Goal: Information Seeking & Learning: Learn about a topic

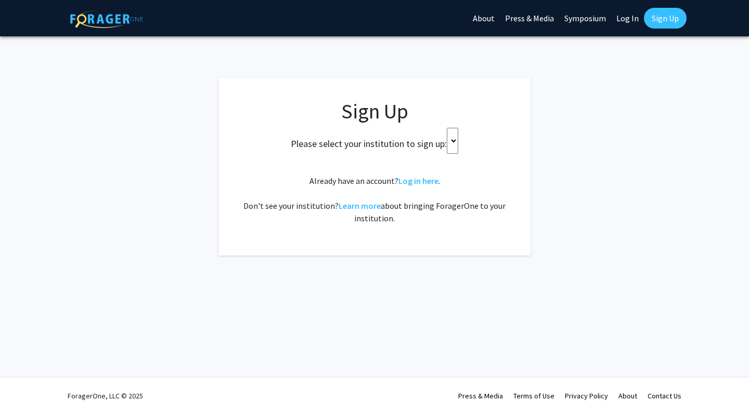
click at [458, 132] on select at bounding box center [452, 141] width 11 height 26
click at [458, 133] on select at bounding box center [452, 141] width 11 height 26
drag, startPoint x: 459, startPoint y: 133, endPoint x: 428, endPoint y: 305, distance: 174.8
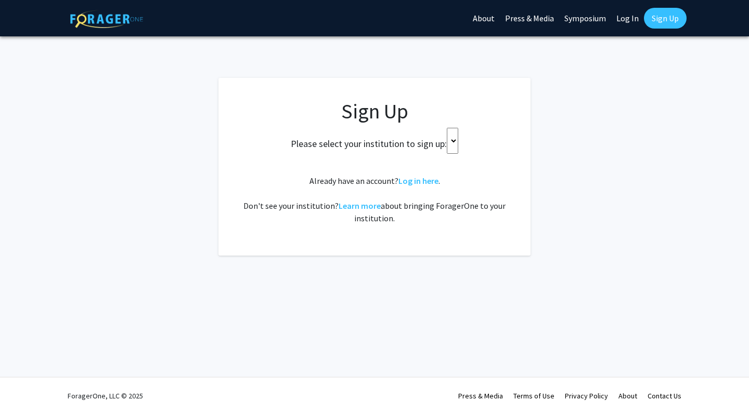
click at [428, 305] on div "Skip navigation About Press & Media Symposium Log In Sign Up Complete your prof…" at bounding box center [374, 207] width 749 height 414
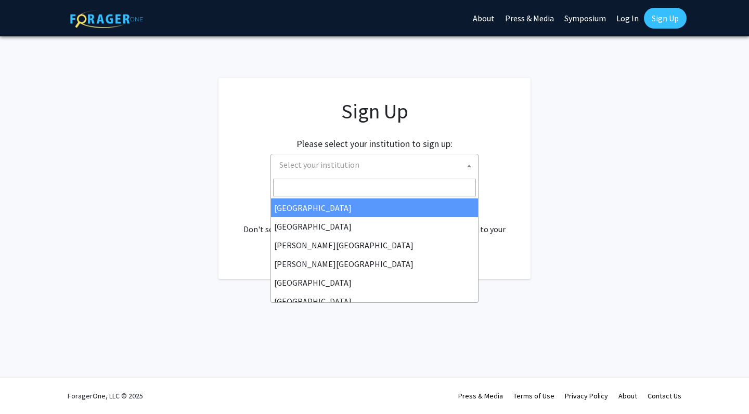
click at [382, 169] on span "Select your institution" at bounding box center [376, 164] width 203 height 21
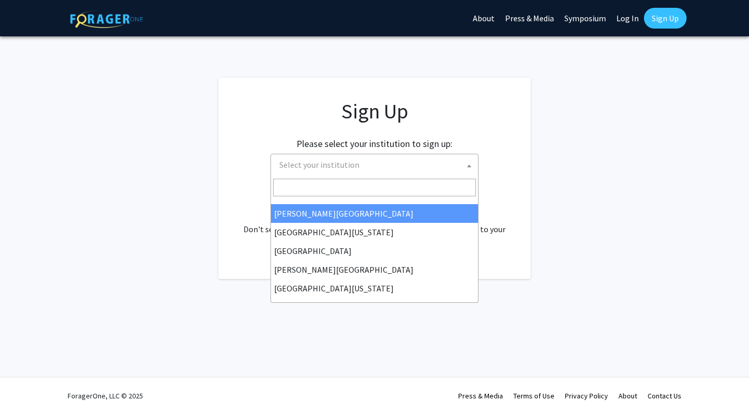
scroll to position [266, 0]
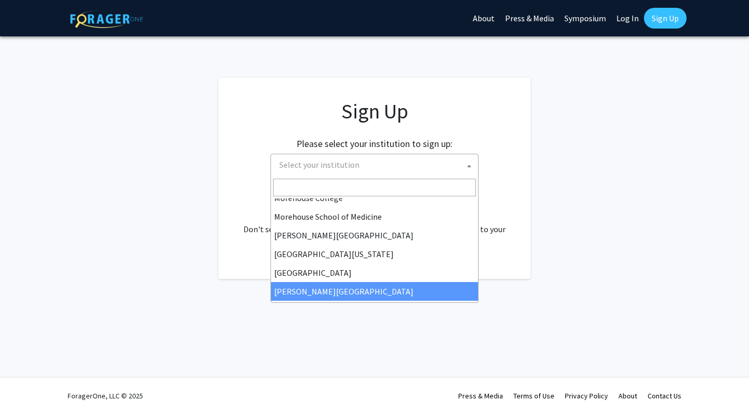
select select "24"
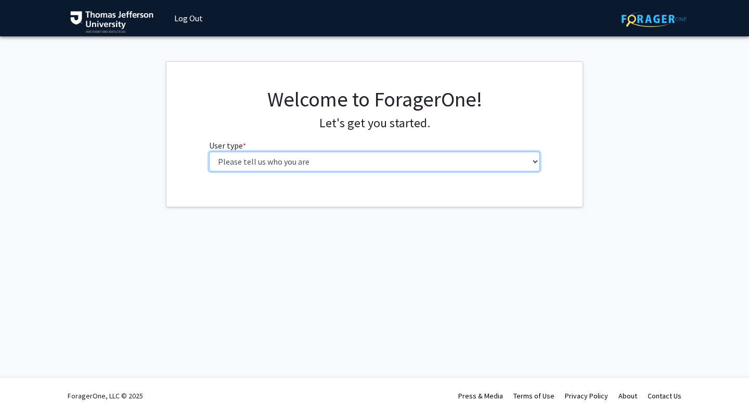
select select "3: doc"
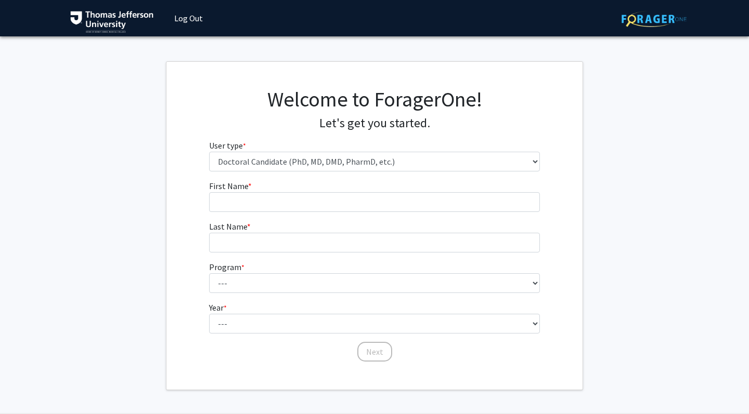
click at [406, 214] on form "First Name * required Last Name * required Program * required --- Year * requir…" at bounding box center [374, 266] width 331 height 173
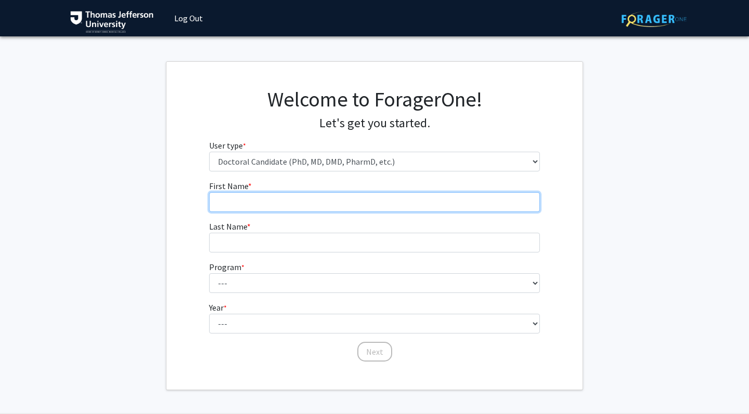
click at [406, 204] on input "First Name * required" at bounding box center [374, 202] width 331 height 20
type input "Summer"
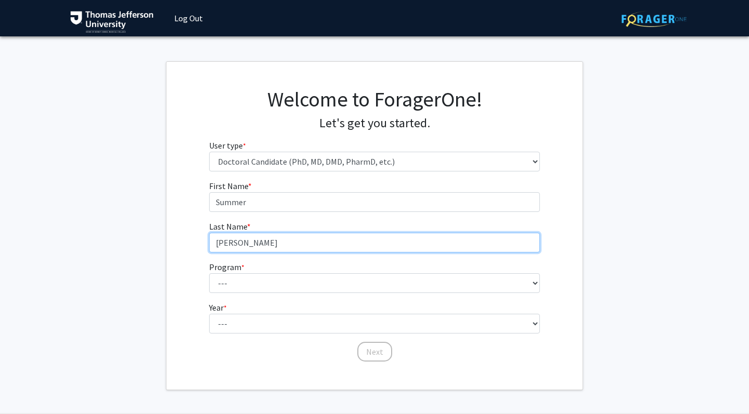
type input "Maher"
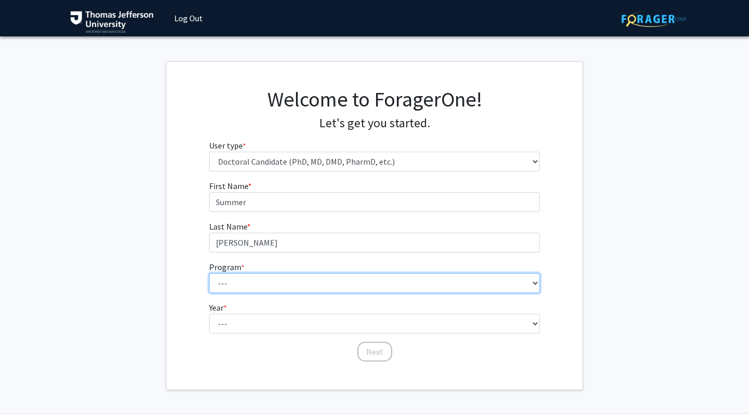
select select "35: 815"
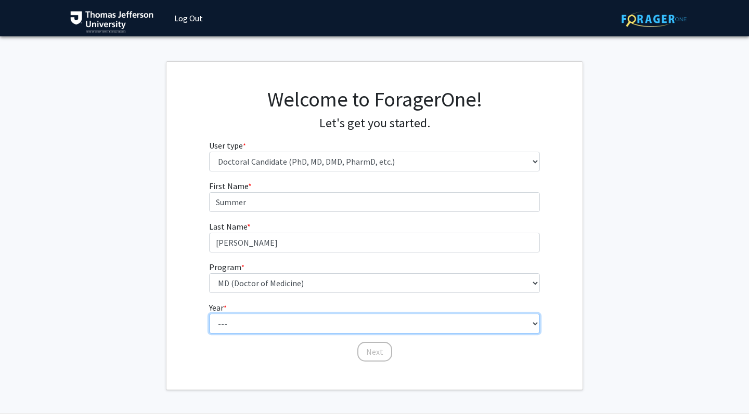
select select "1: first_year"
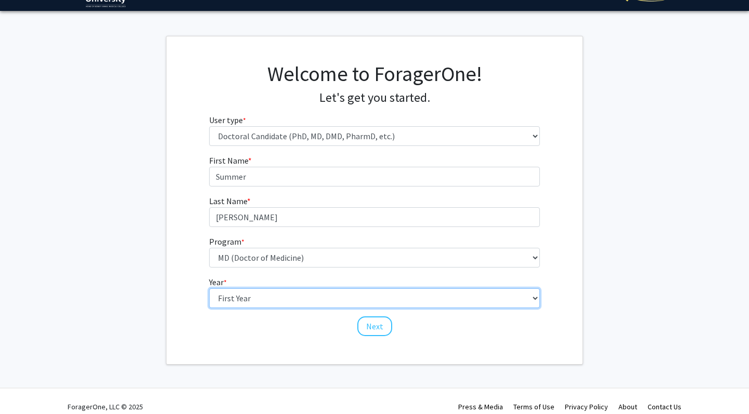
scroll to position [30, 0]
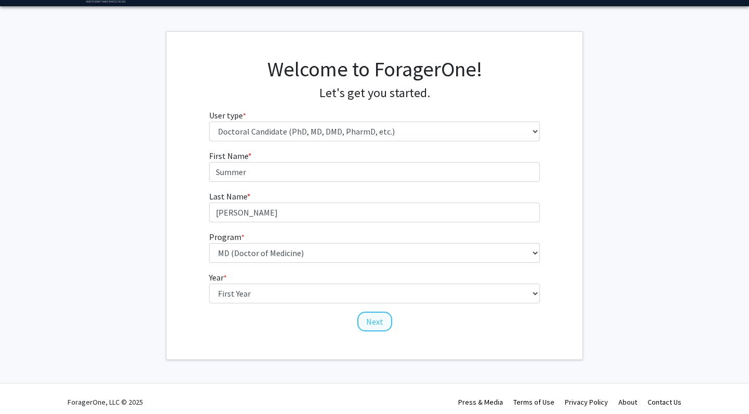
click at [373, 326] on button "Next" at bounding box center [374, 322] width 35 height 20
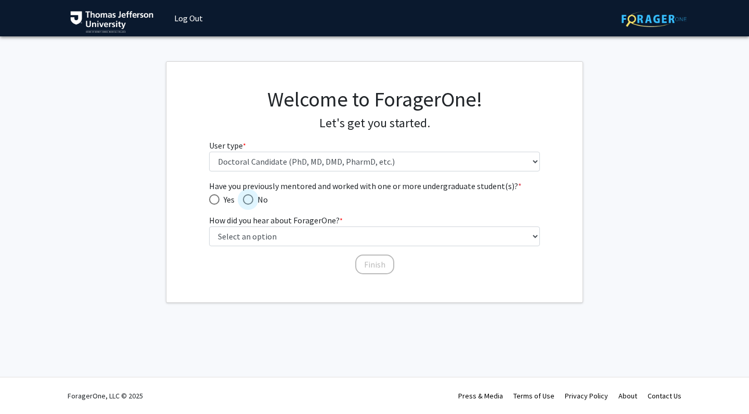
click at [248, 201] on span "Have you previously mentored and worked with one or more undergraduate student(…" at bounding box center [248, 199] width 10 height 10
click at [248, 201] on input "No" at bounding box center [248, 199] width 10 height 10
radio input "true"
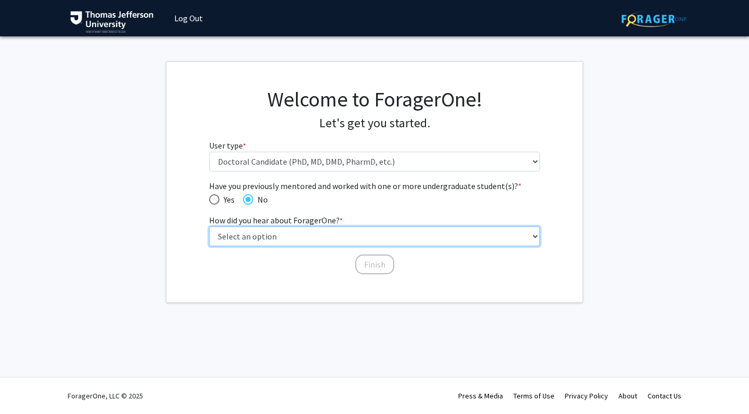
select select "2: faculty_recommendation"
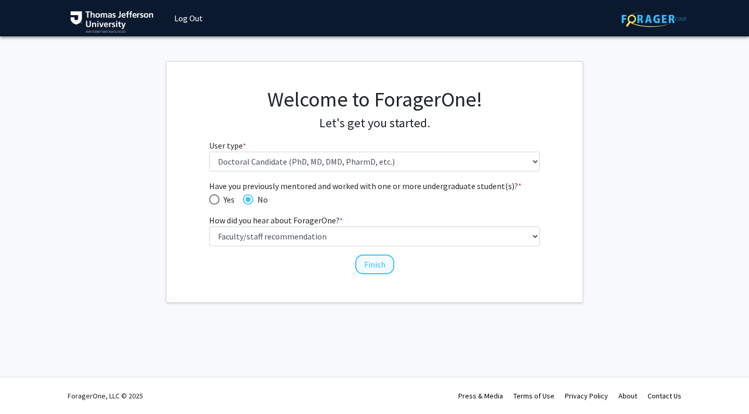
click at [371, 268] on button "Finish" at bounding box center [374, 265] width 39 height 20
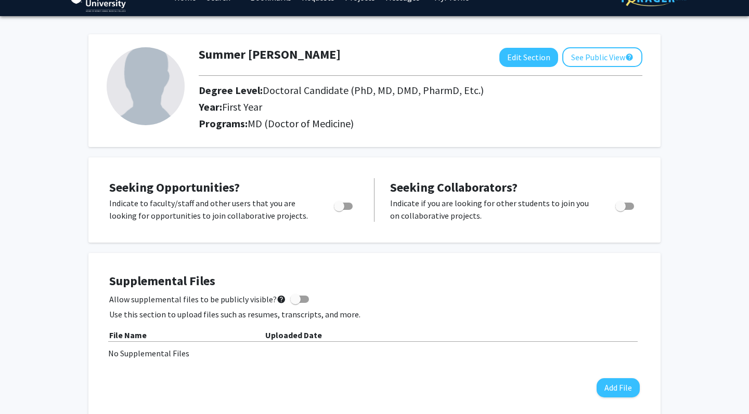
scroll to position [22, 0]
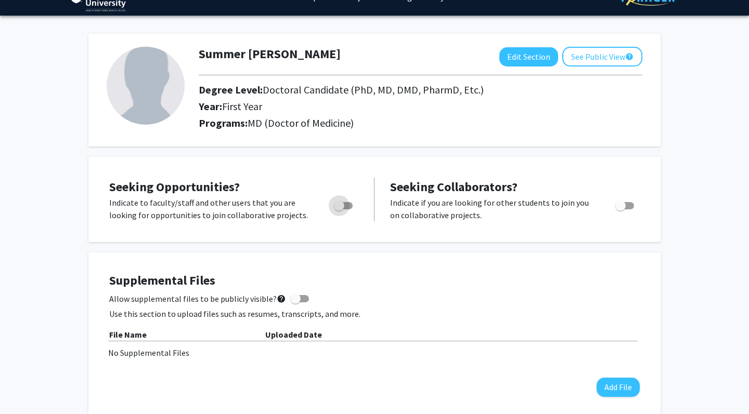
click at [336, 205] on span "Toggle" at bounding box center [339, 206] width 10 height 10
click at [339, 210] on input "Are you actively seeking opportunities?" at bounding box center [339, 210] width 1 height 1
checkbox input "true"
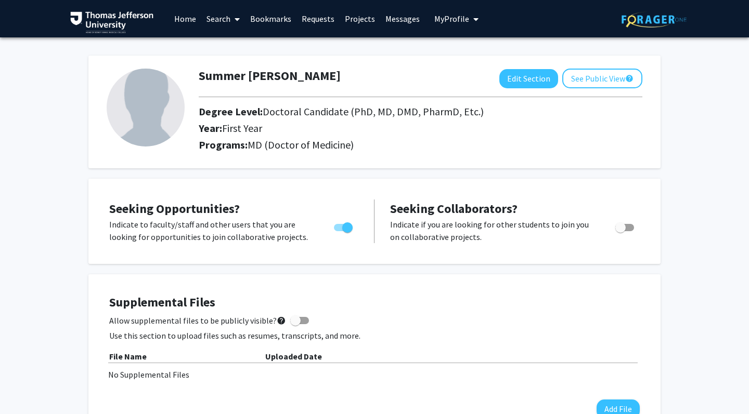
scroll to position [0, 0]
click at [182, 21] on link "Home" at bounding box center [185, 19] width 32 height 36
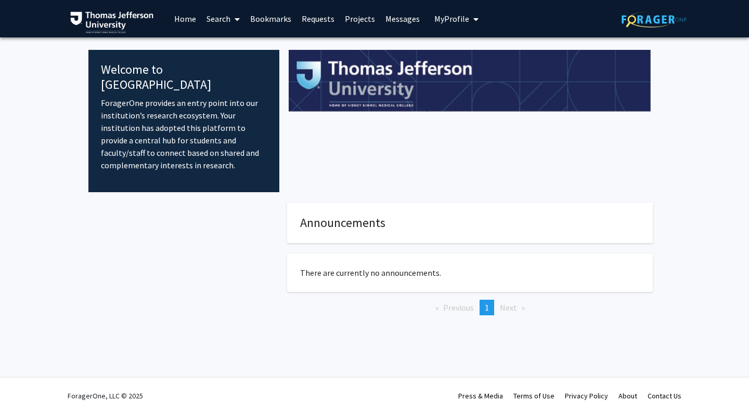
click at [269, 259] on div at bounding box center [183, 276] width 191 height 147
click at [218, 29] on link "Search" at bounding box center [223, 19] width 44 height 36
click at [224, 47] on span "Faculty/Staff" at bounding box center [239, 47] width 76 height 21
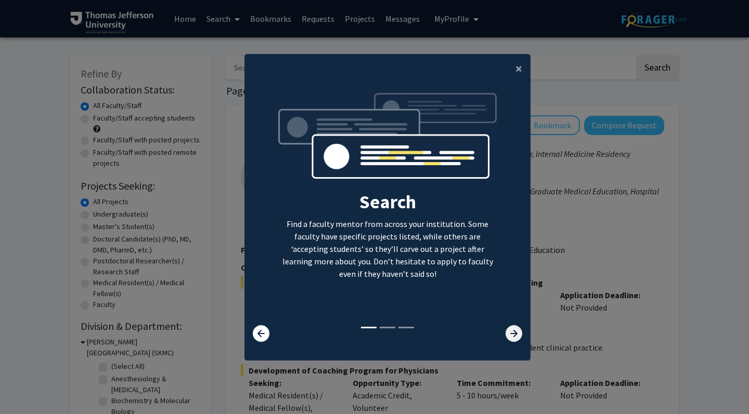
click at [512, 339] on icon at bounding box center [513, 334] width 17 height 17
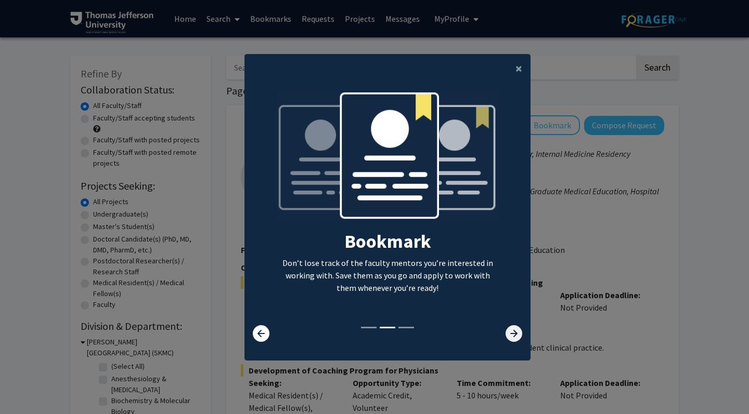
click at [512, 339] on icon at bounding box center [513, 334] width 17 height 17
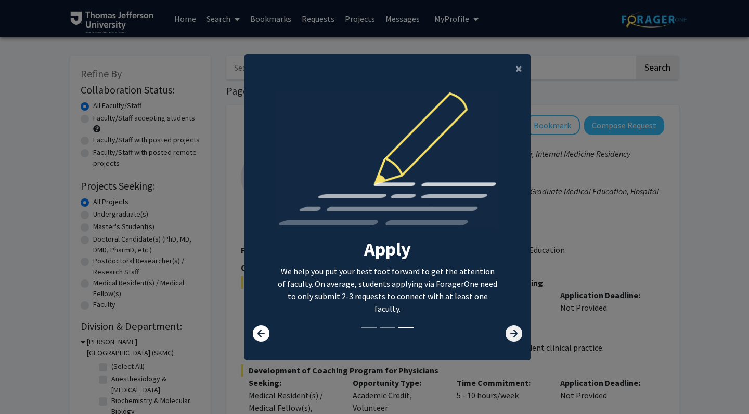
click at [512, 338] on icon at bounding box center [513, 334] width 17 height 17
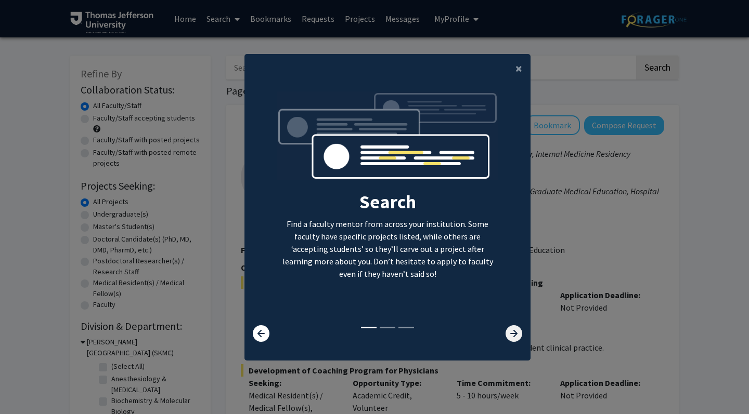
click at [512, 338] on icon at bounding box center [513, 334] width 17 height 17
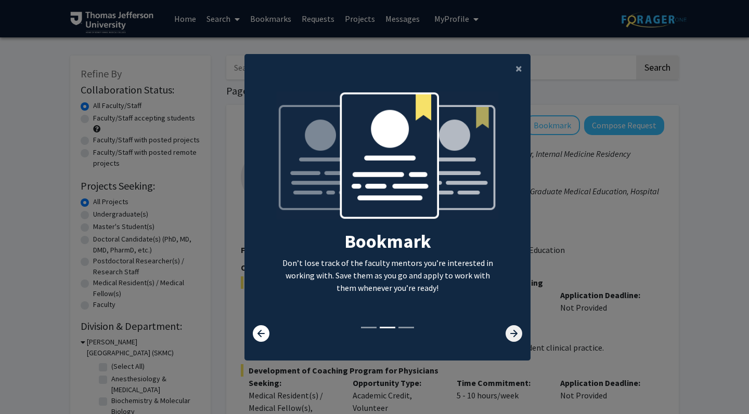
click at [512, 338] on icon at bounding box center [513, 334] width 17 height 17
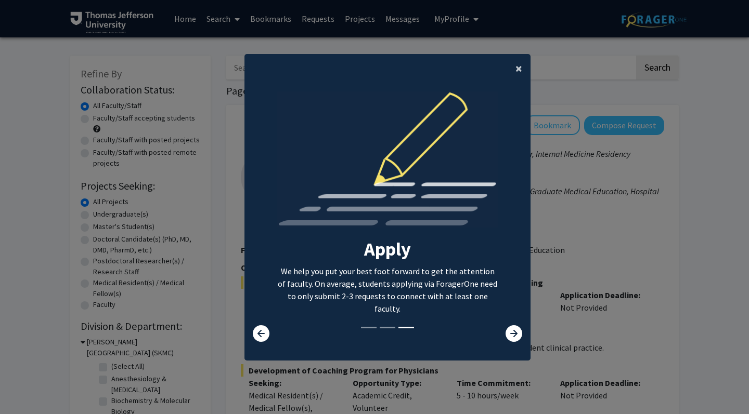
click at [512, 69] on button "×" at bounding box center [518, 68] width 23 height 29
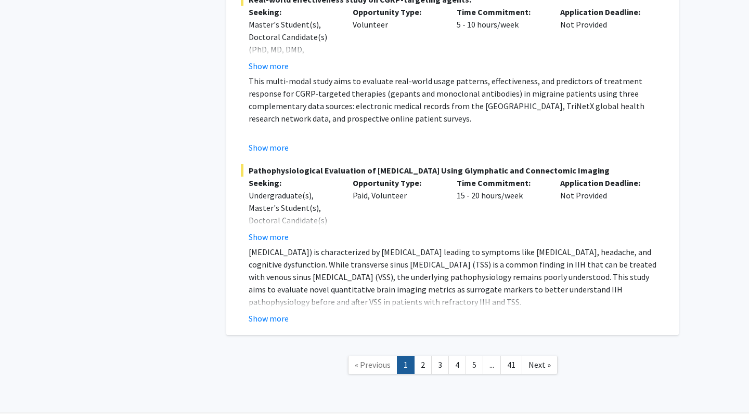
scroll to position [6063, 0]
drag, startPoint x: 433, startPoint y: 332, endPoint x: 414, endPoint y: 331, distance: 19.3
click at [414, 357] on ul "« Previous 1 2 3 4 5 ... 41 Next »" at bounding box center [453, 366] width 210 height 18
click at [419, 357] on link "2" at bounding box center [423, 366] width 18 height 18
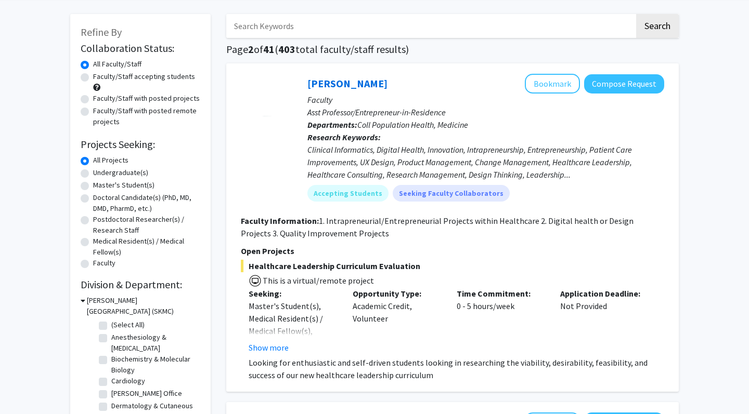
scroll to position [45, 0]
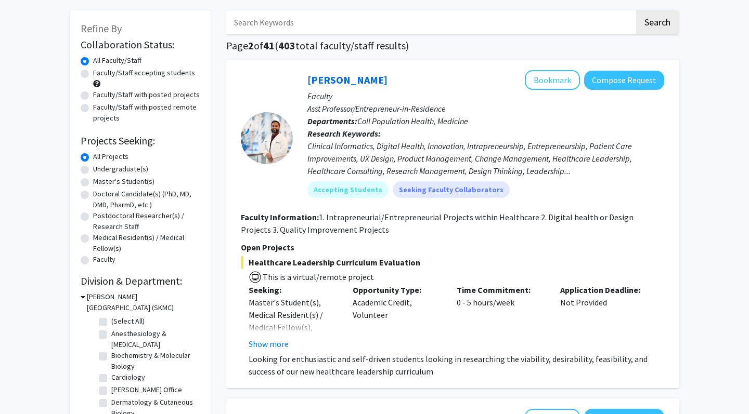
click at [116, 204] on label "Doctoral Candidate(s) (PhD, MD, DMD, PharmD, etc.)" at bounding box center [146, 200] width 107 height 22
click at [100, 196] on input "Doctoral Candidate(s) (PhD, MD, DMD, PharmD, etc.)" at bounding box center [96, 192] width 7 height 7
radio input "true"
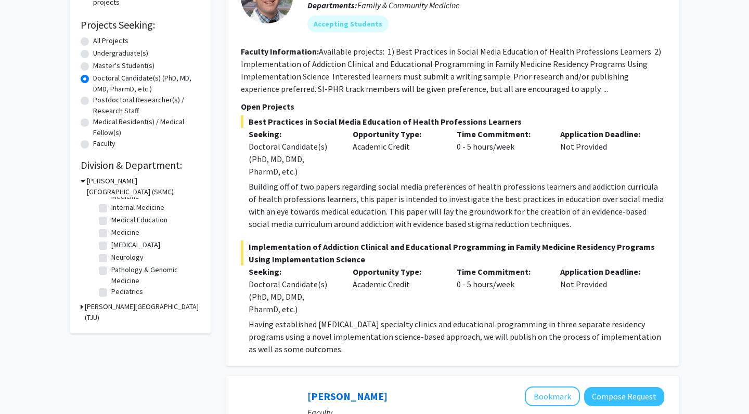
scroll to position [67, 0]
click at [111, 295] on label "Pediatrics" at bounding box center [127, 292] width 32 height 11
click at [111, 293] on input "Pediatrics" at bounding box center [114, 290] width 7 height 7
checkbox input "true"
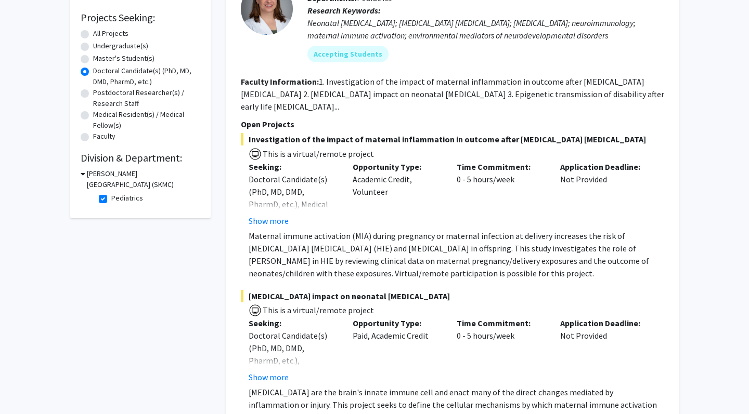
scroll to position [233, 0]
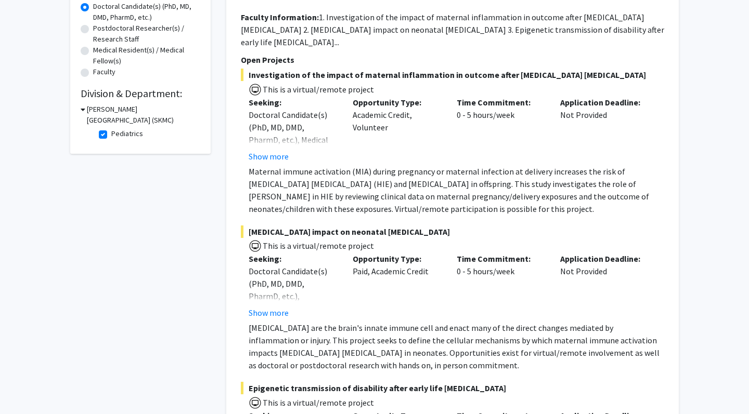
click at [111, 139] on label "Pediatrics" at bounding box center [127, 133] width 32 height 11
click at [111, 135] on input "Pediatrics" at bounding box center [114, 131] width 7 height 7
checkbox input "false"
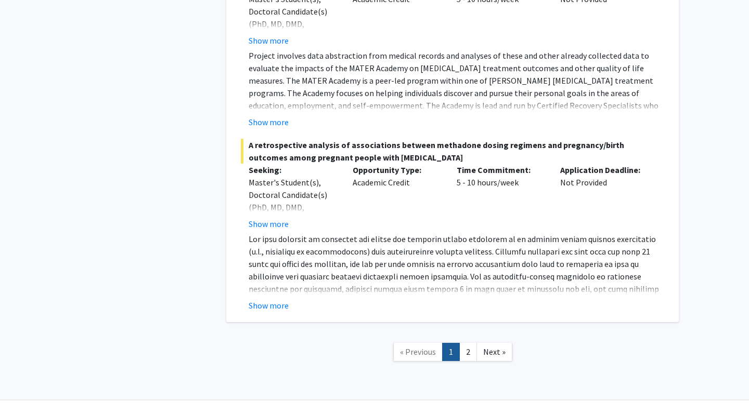
scroll to position [6219, 0]
click at [274, 301] on button "Show more" at bounding box center [269, 307] width 40 height 12
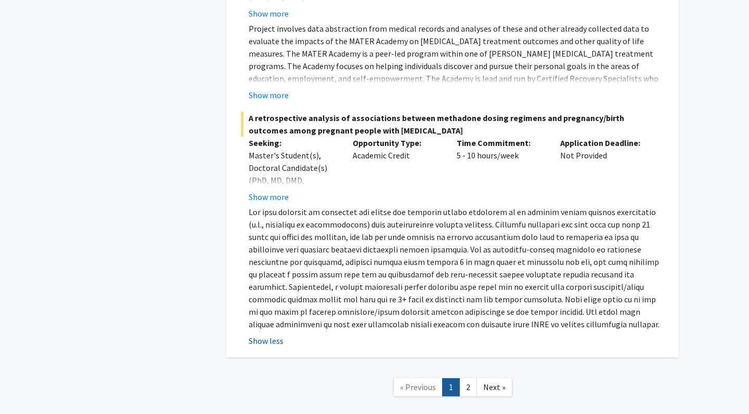
scroll to position [6249, 0]
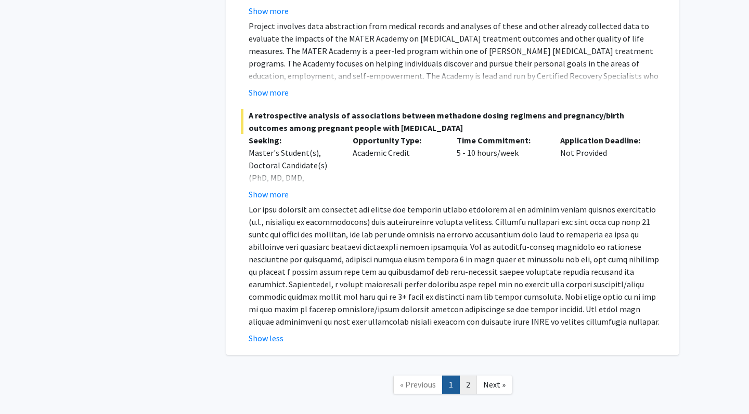
click at [468, 376] on link "2" at bounding box center [468, 385] width 18 height 18
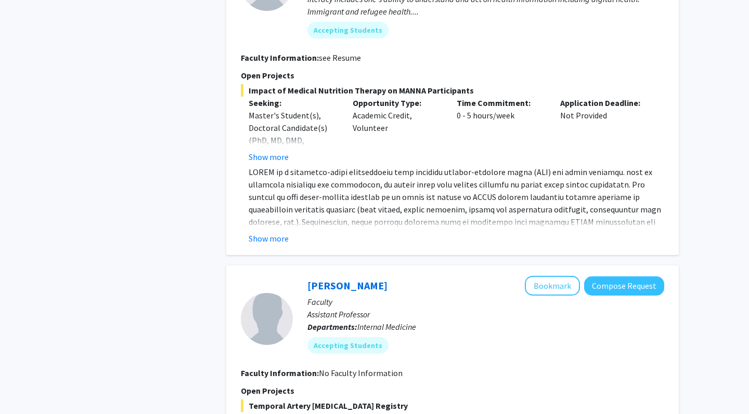
scroll to position [519, 0]
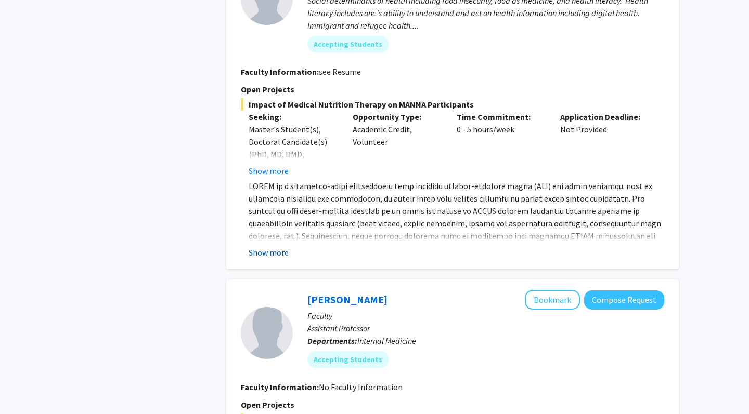
click at [267, 256] on button "Show more" at bounding box center [269, 253] width 40 height 12
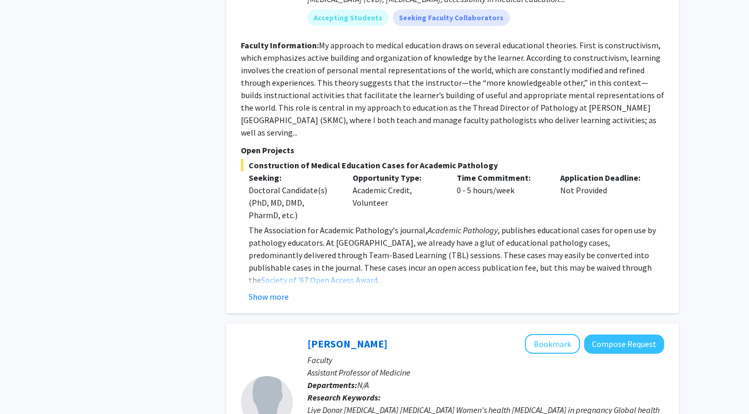
scroll to position [1309, 0]
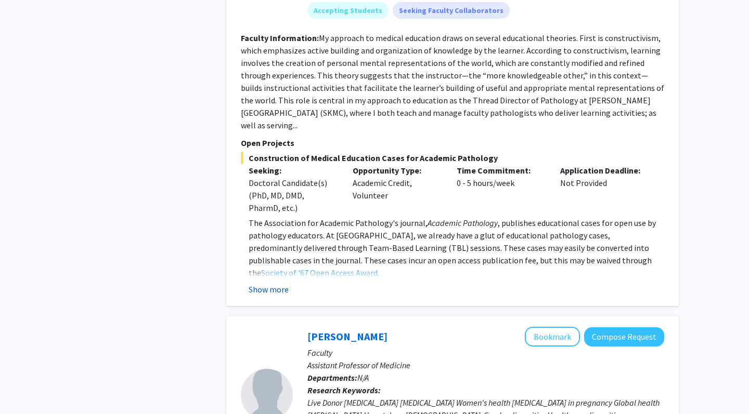
click at [263, 283] on button "Show more" at bounding box center [269, 289] width 40 height 12
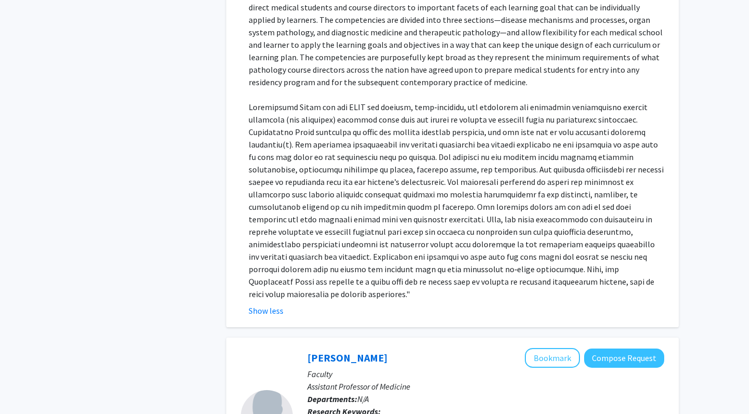
scroll to position [1712, 0]
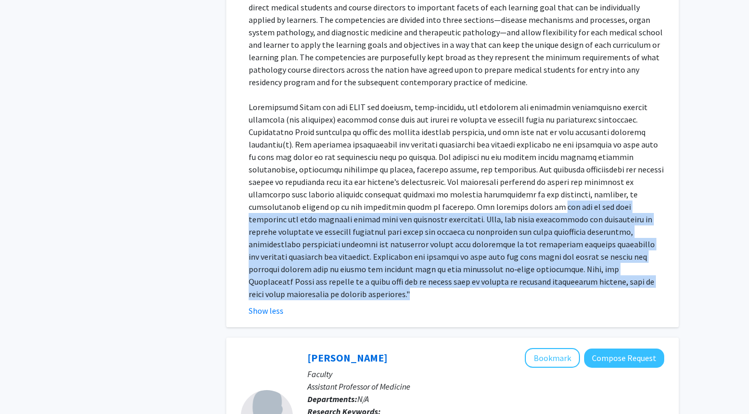
drag, startPoint x: 513, startPoint y: 254, endPoint x: 359, endPoint y: 183, distance: 169.6
click at [359, 183] on p at bounding box center [457, 201] width 416 height 200
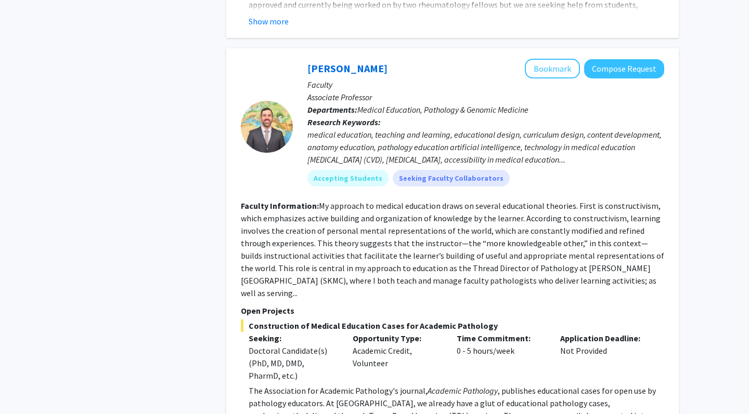
scroll to position [1140, 0]
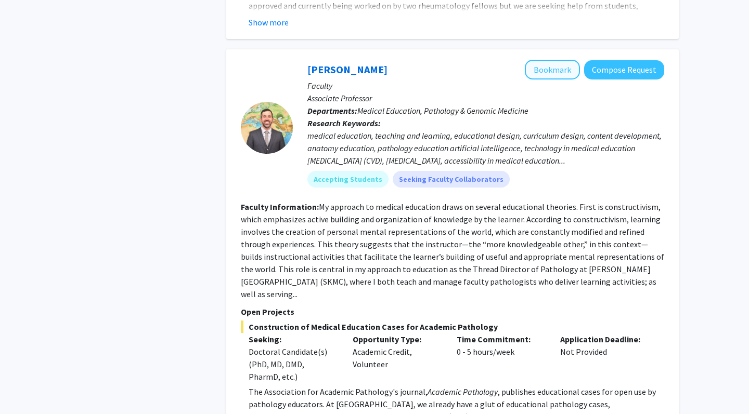
click at [545, 78] on button "Bookmark" at bounding box center [552, 70] width 55 height 20
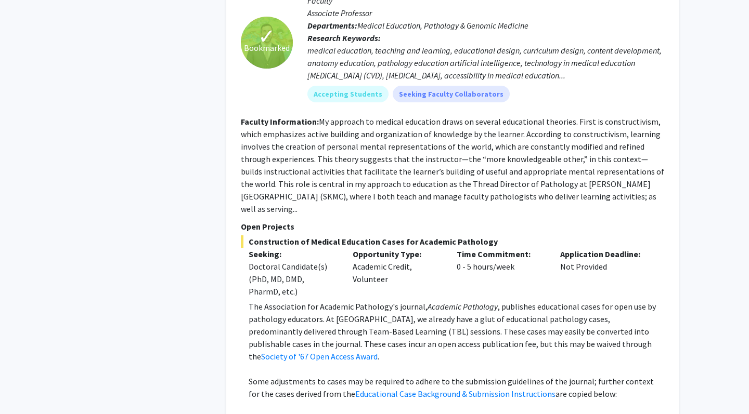
scroll to position [1228, 0]
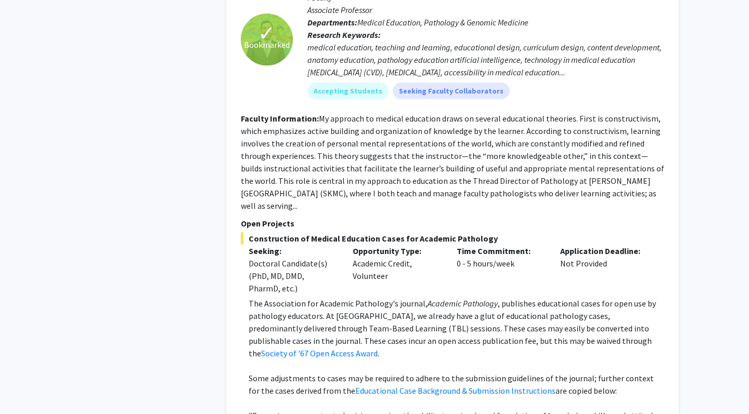
click at [265, 55] on div "✓ Bookmarked" at bounding box center [267, 40] width 52 height 52
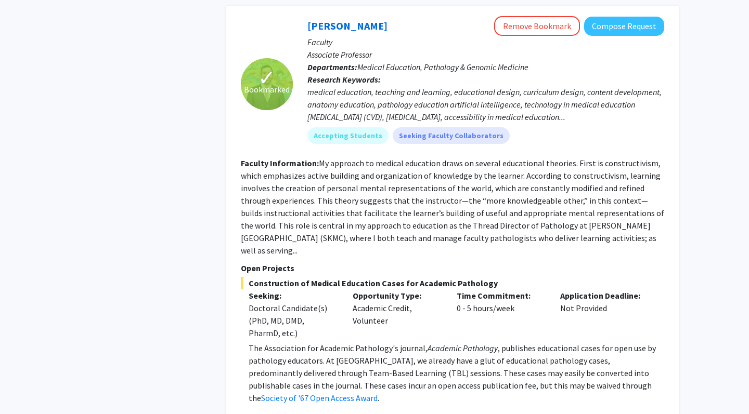
scroll to position [1168, 0]
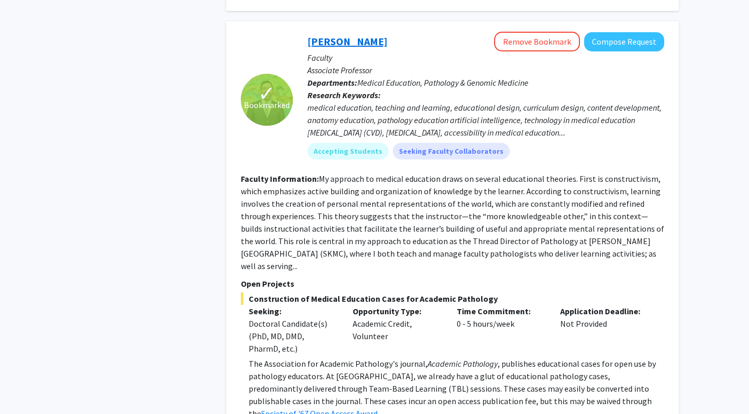
click at [344, 36] on link "Alexander Macnow" at bounding box center [347, 41] width 80 height 13
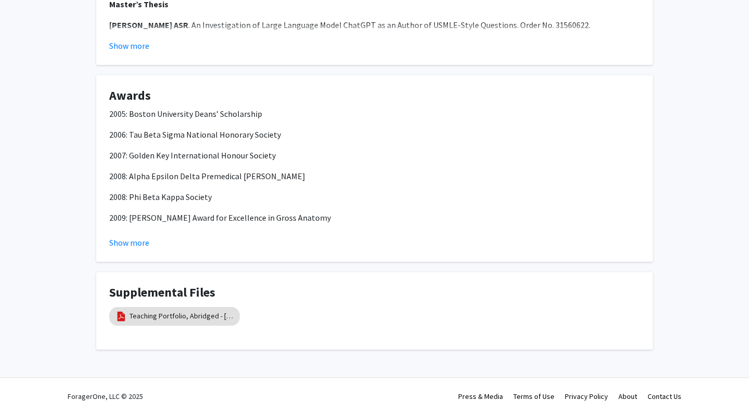
scroll to position [812, 0]
